Goal: Find specific fact: Find specific page/section

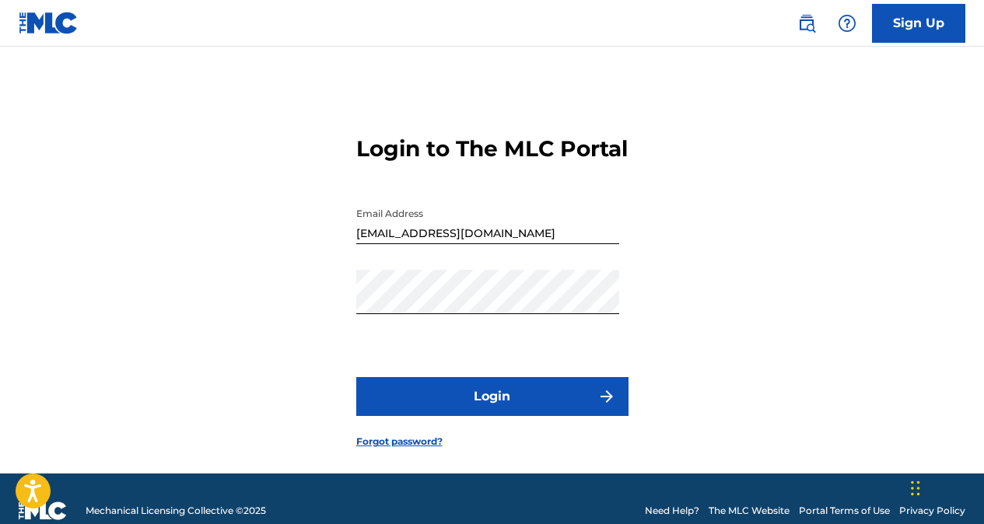
click at [536, 416] on button "Login" at bounding box center [492, 396] width 272 height 39
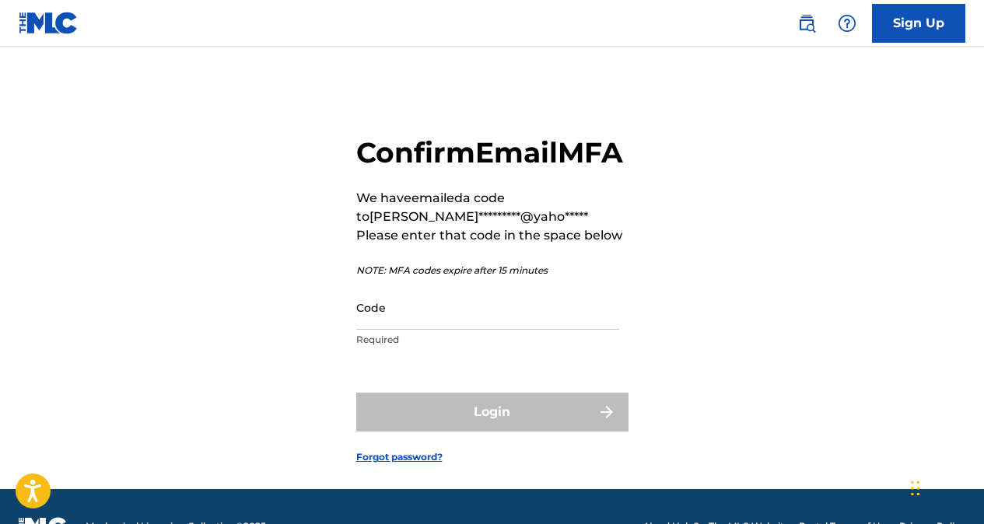
click at [430, 330] on input "Code" at bounding box center [487, 307] width 263 height 44
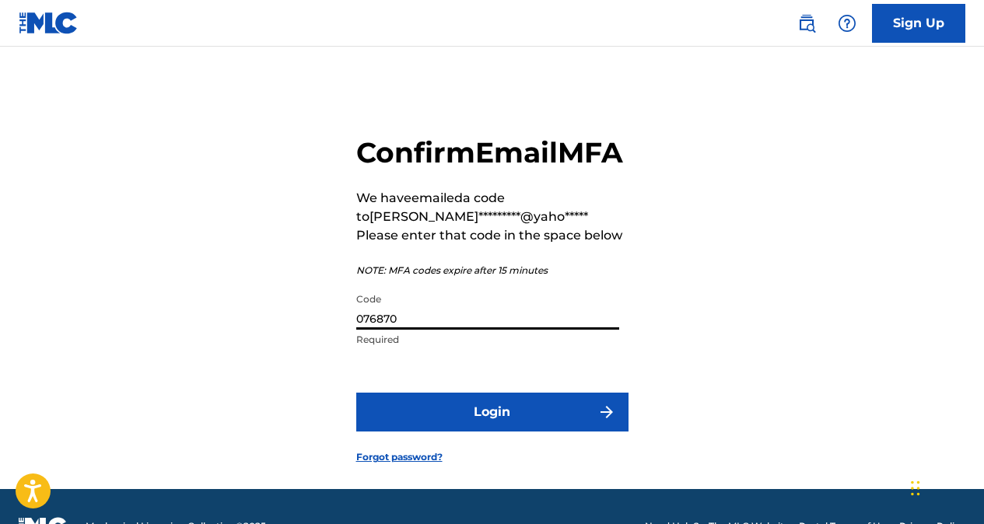
type input "076870"
click at [436, 432] on button "Login" at bounding box center [492, 412] width 272 height 39
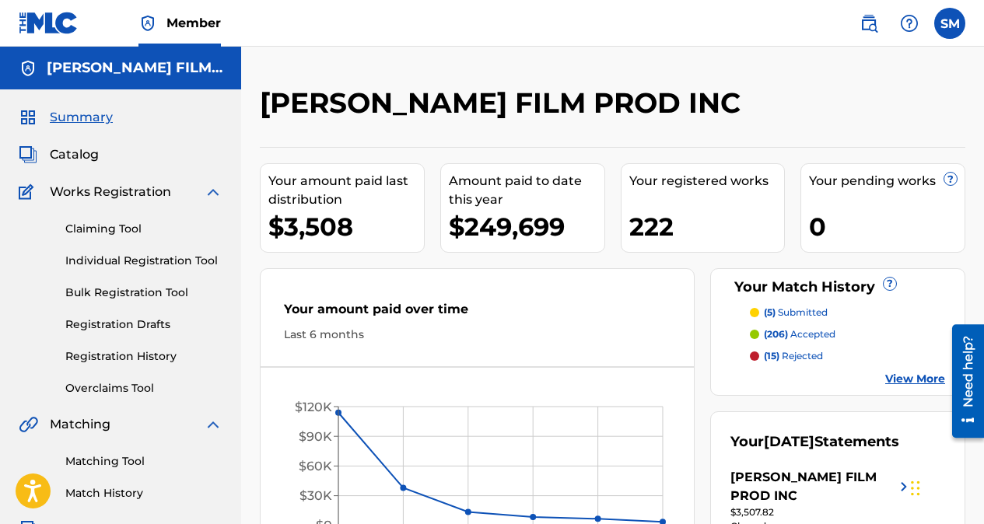
click at [75, 149] on span "Catalog" at bounding box center [74, 154] width 49 height 19
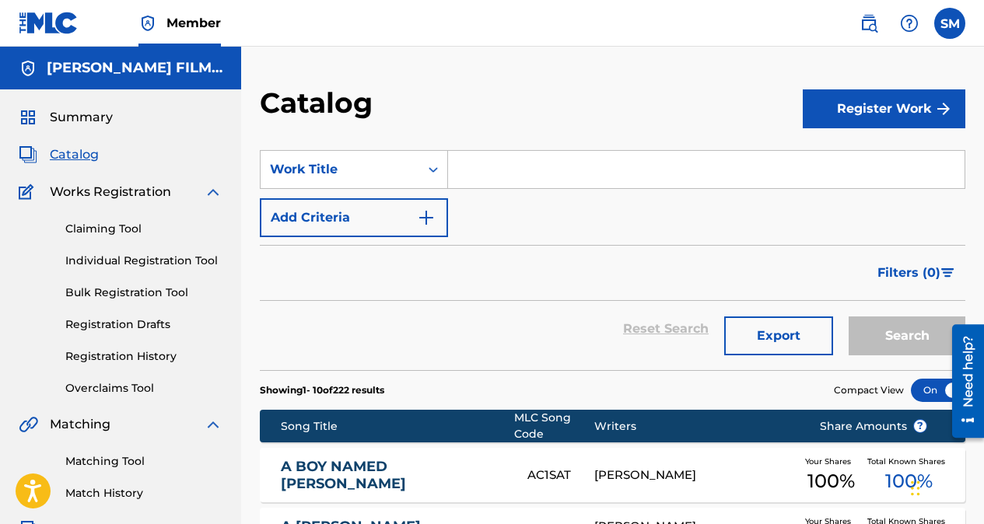
click at [511, 168] on input "Search Form" at bounding box center [706, 169] width 516 height 37
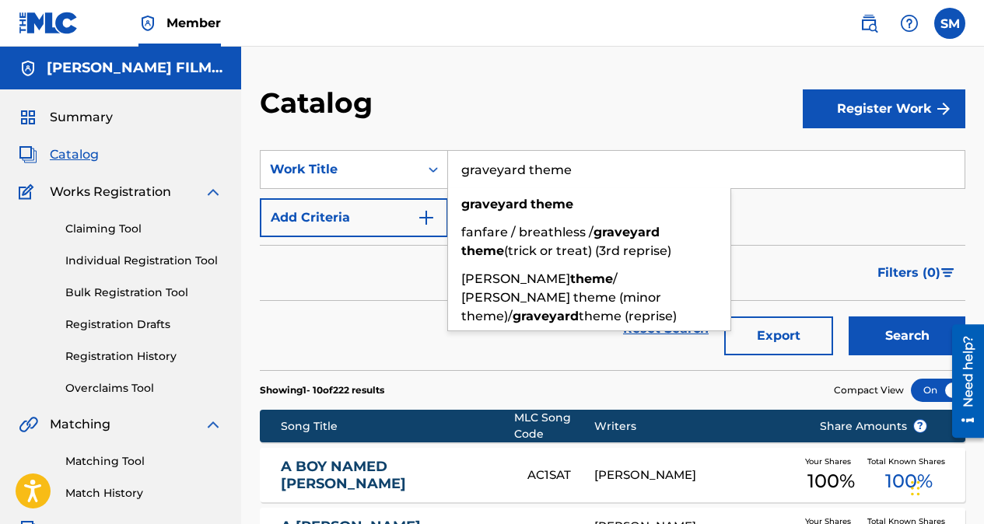
type input "graveyard theme"
click at [849, 317] on button "Search" at bounding box center [907, 336] width 117 height 39
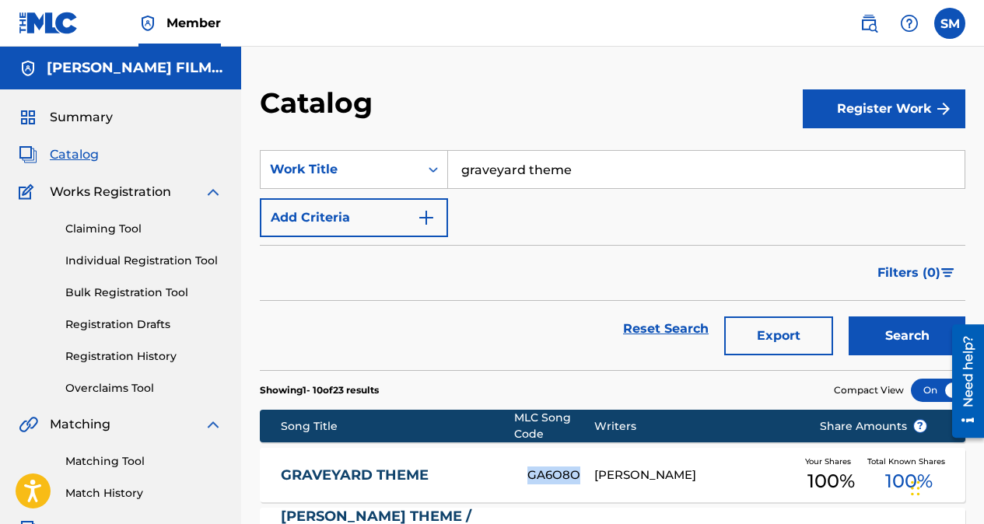
drag, startPoint x: 584, startPoint y: 471, endPoint x: 530, endPoint y: 474, distance: 54.5
click at [530, 474] on div "GA6O8O" at bounding box center [560, 476] width 67 height 18
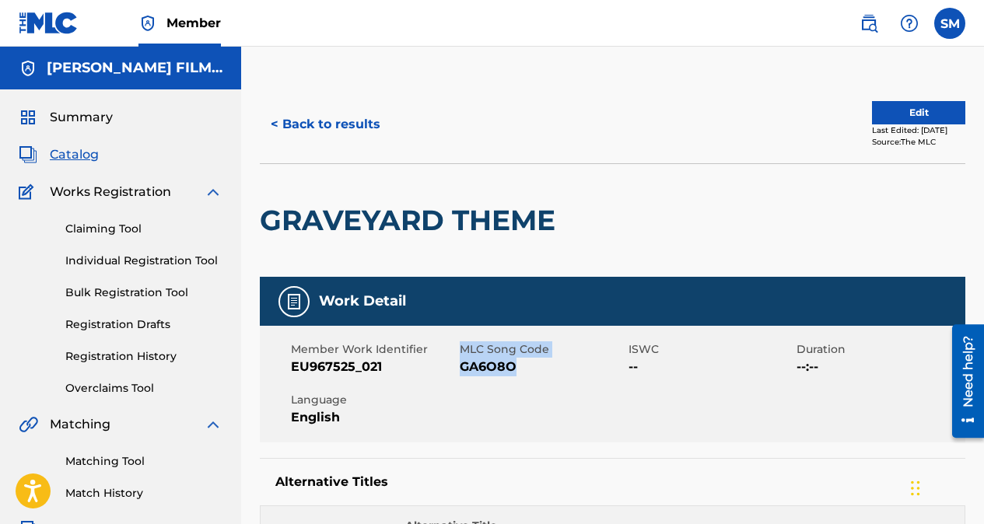
drag, startPoint x: 527, startPoint y: 369, endPoint x: 459, endPoint y: 380, distance: 69.3
click at [459, 380] on div "Member Work Identifier EU967525_021 MLC Song Code GA6O8O ISWC -- Duration --:--…" at bounding box center [613, 384] width 706 height 117
drag, startPoint x: 459, startPoint y: 380, endPoint x: 511, endPoint y: 384, distance: 52.3
click at [511, 384] on div "Member Work Identifier EU967525_021 MLC Song Code GA6O8O ISWC -- Duration --:--…" at bounding box center [613, 384] width 706 height 117
click at [514, 367] on span "GA6O8O" at bounding box center [542, 367] width 165 height 19
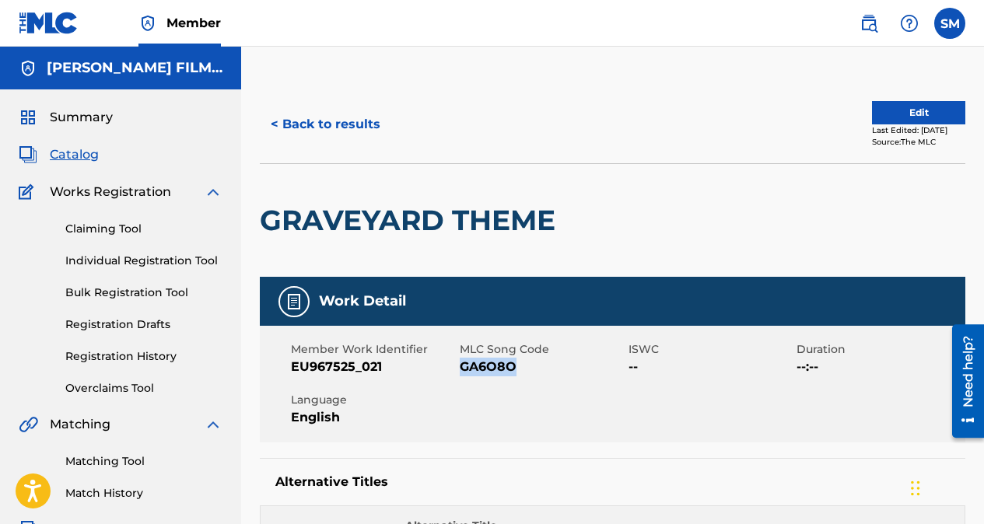
drag, startPoint x: 514, startPoint y: 367, endPoint x: 464, endPoint y: 368, distance: 50.6
click at [464, 368] on span "GA6O8O" at bounding box center [542, 367] width 165 height 19
copy span "GA6O8O"
